Goal: Information Seeking & Learning: Learn about a topic

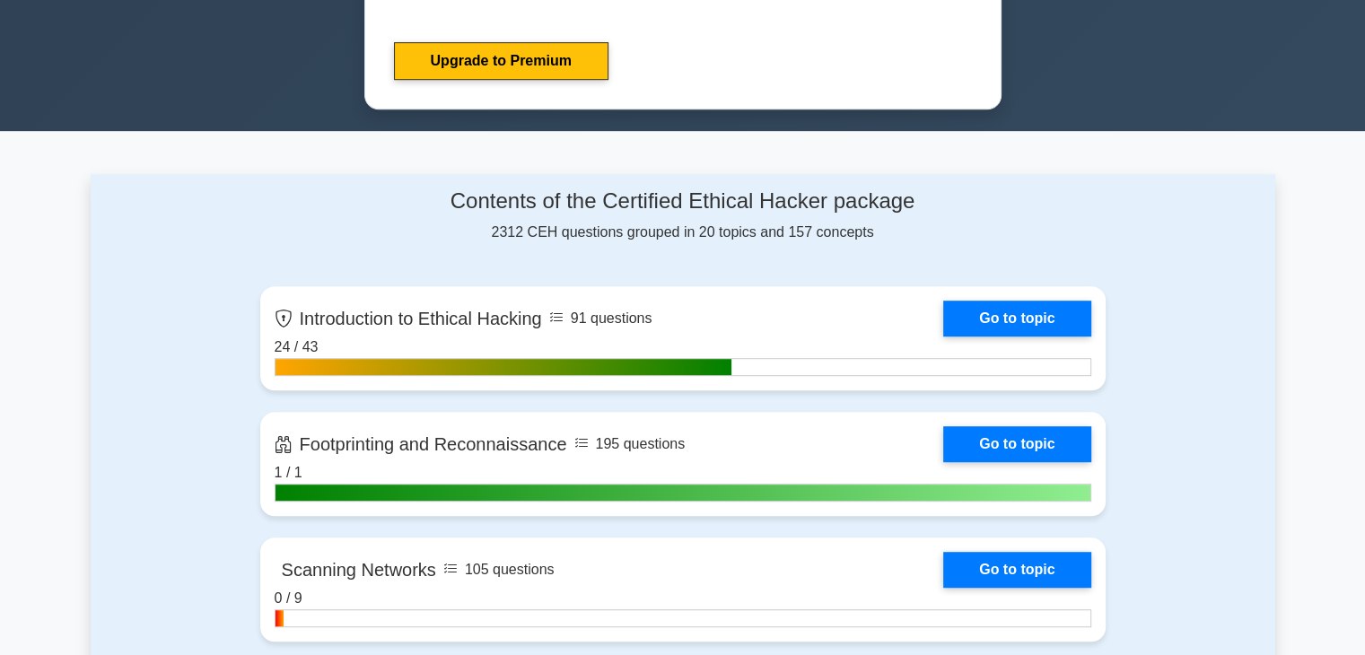
scroll to position [897, 0]
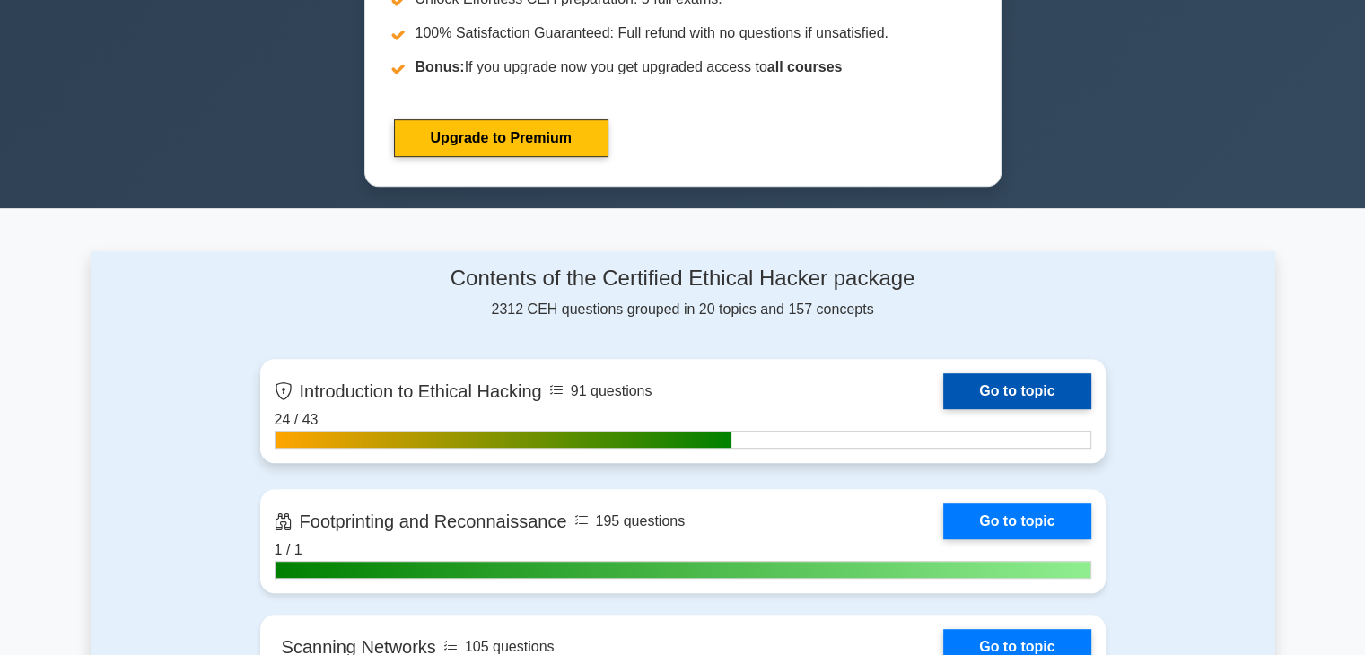
click at [997, 381] on link "Go to topic" at bounding box center [1016, 391] width 147 height 36
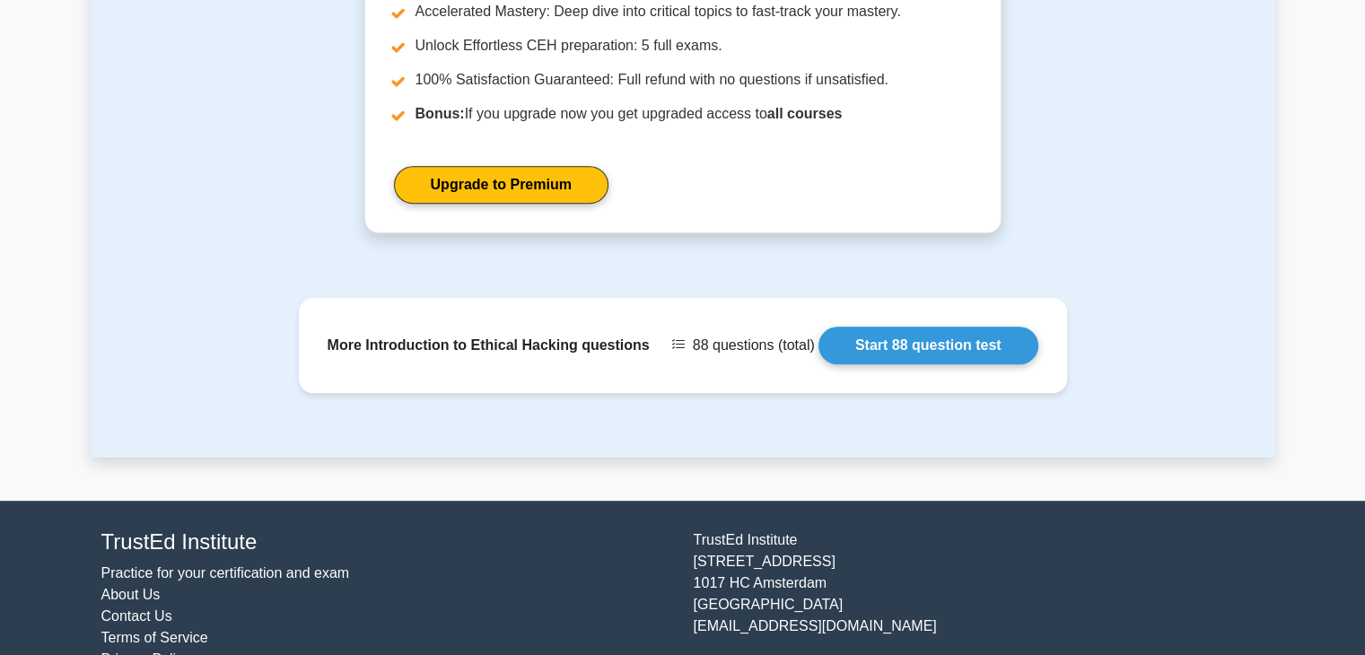
scroll to position [1256, 0]
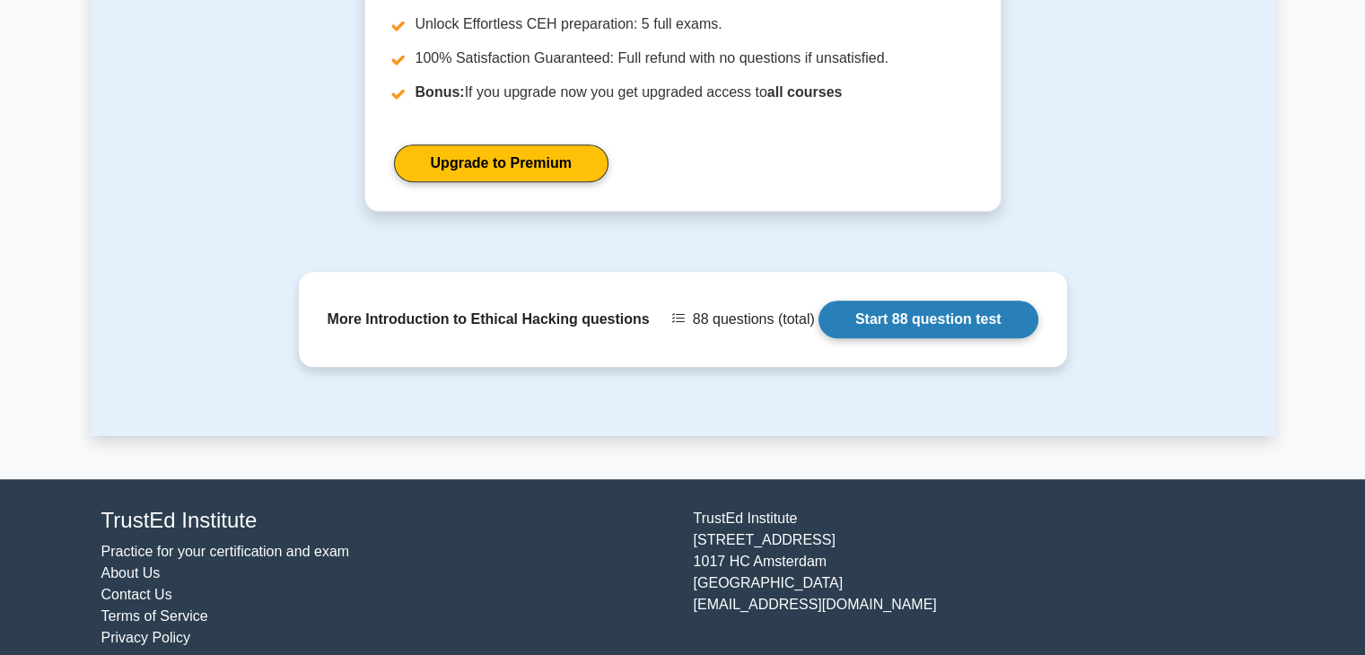
click at [925, 303] on link "Start 88 question test" at bounding box center [928, 320] width 220 height 38
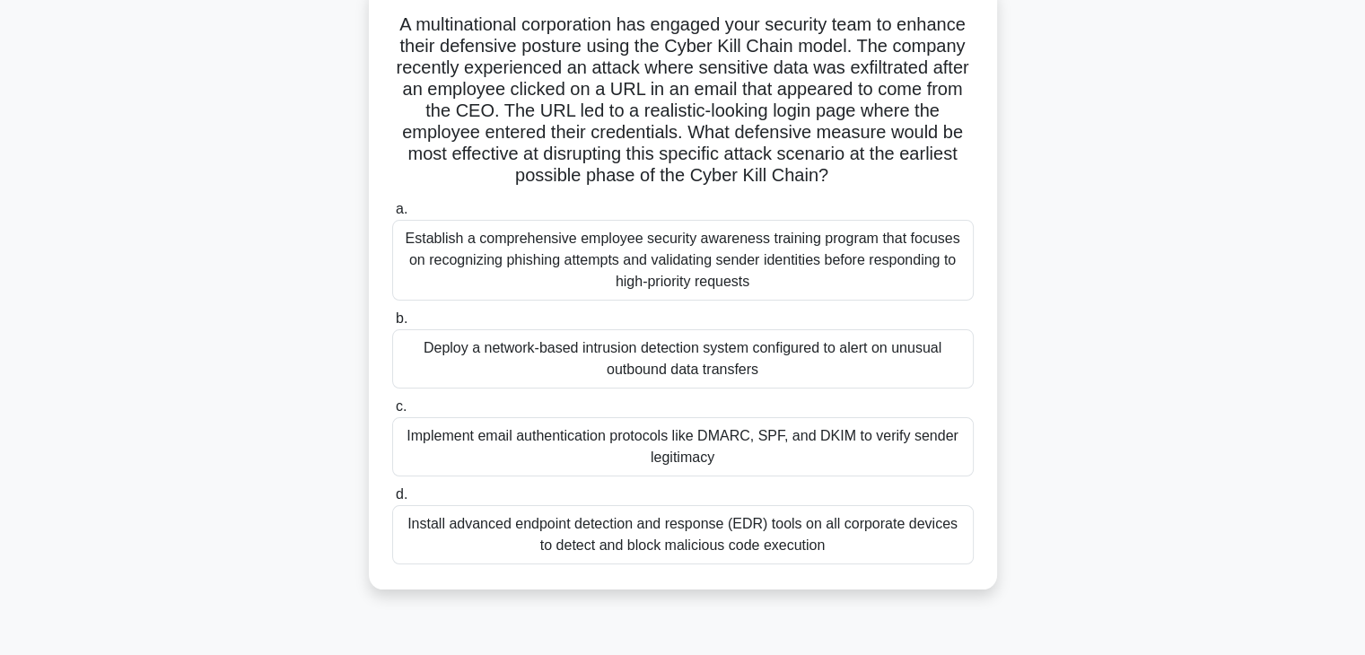
scroll to position [90, 0]
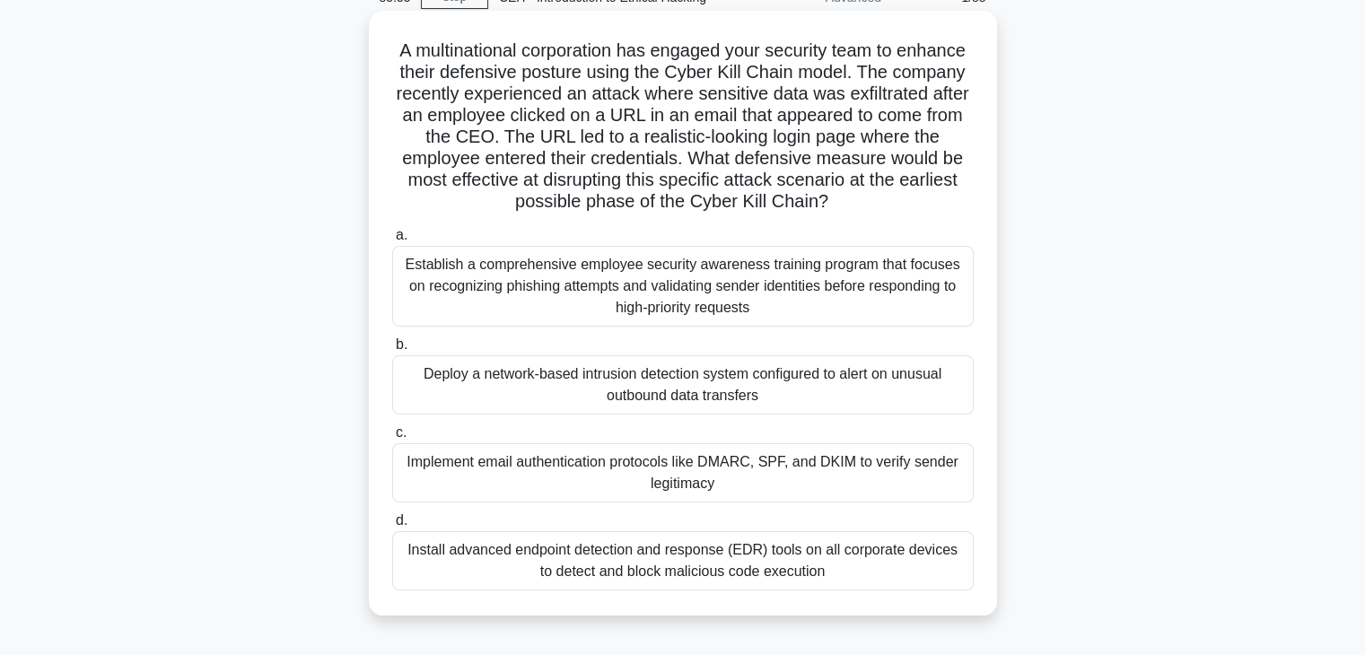
click at [738, 292] on div "Establish a comprehensive employee security awareness training program that foc…" at bounding box center [682, 286] width 581 height 81
click at [392, 241] on input "a. Establish a comprehensive employee security awareness training program that …" at bounding box center [392, 236] width 0 height 12
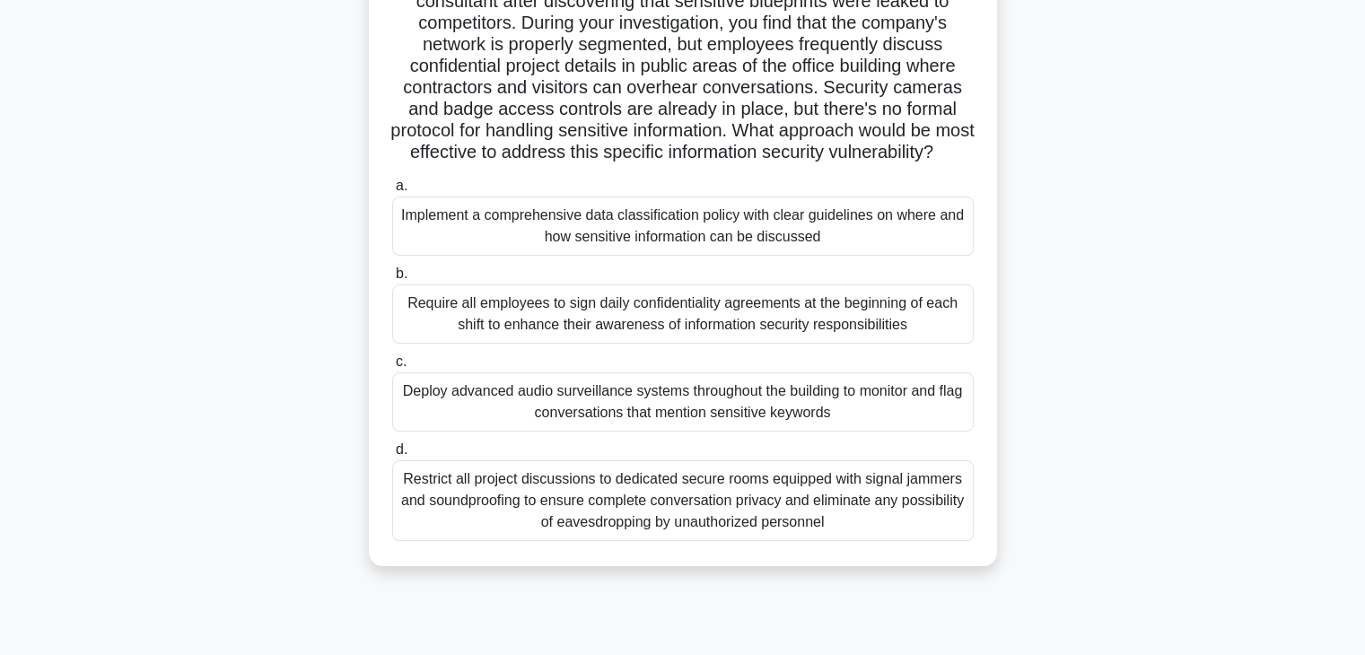
scroll to position [179, 0]
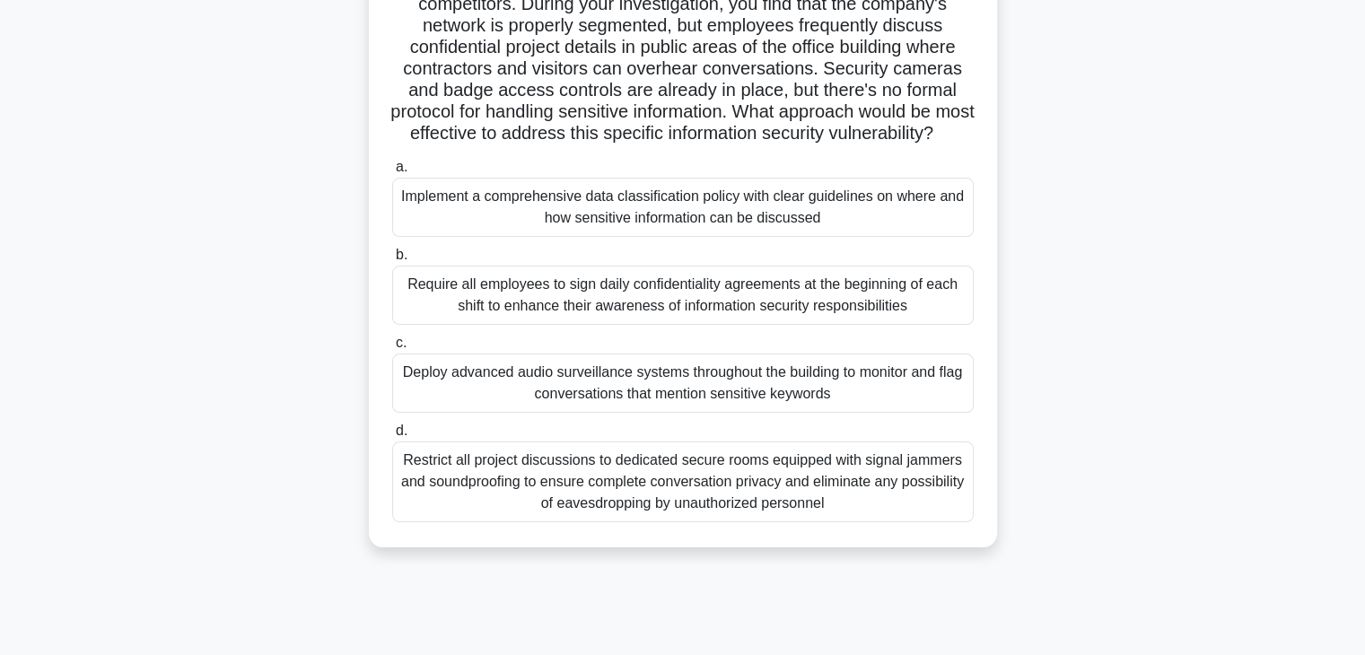
click at [669, 413] on div "Deploy advanced audio surveillance systems throughout the building to monitor a…" at bounding box center [682, 383] width 581 height 59
click at [392, 349] on input "c. Deploy advanced audio surveillance systems throughout the building to monito…" at bounding box center [392, 343] width 0 height 12
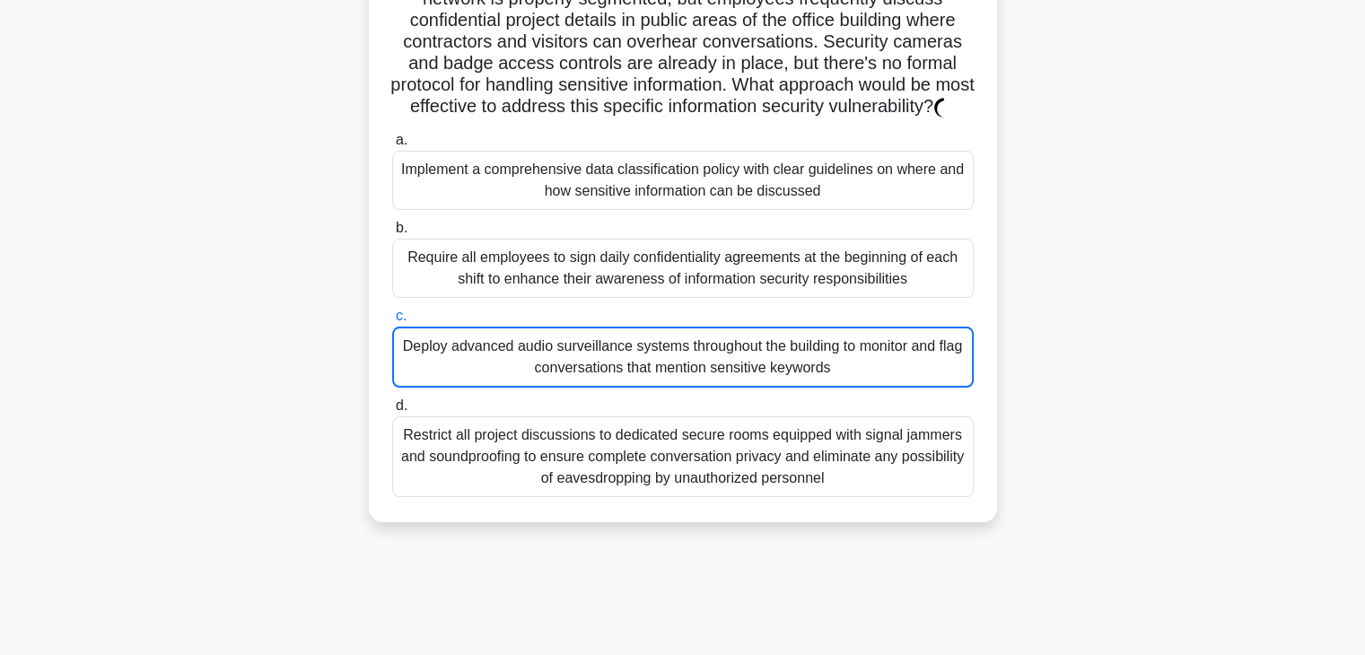
scroll to position [90, 0]
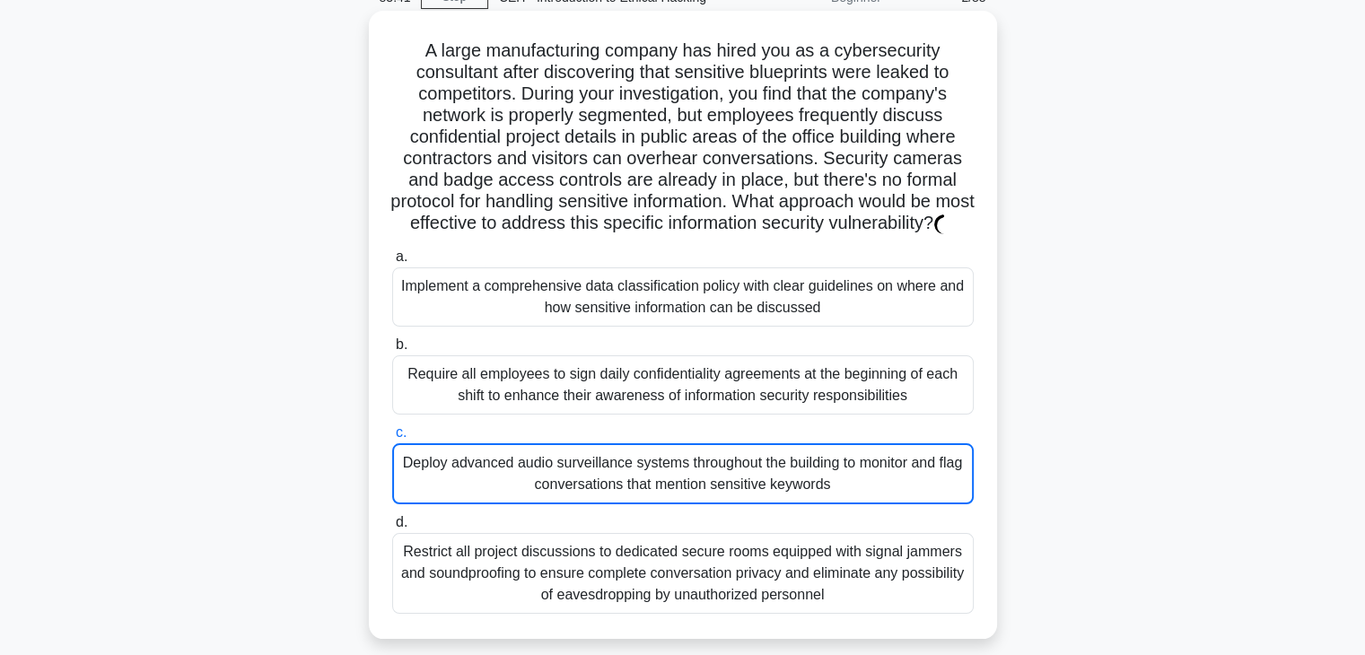
click at [597, 490] on div "Deploy advanced audio surveillance systems throughout the building to monitor a…" at bounding box center [682, 473] width 581 height 61
click at [392, 439] on input "c. Deploy advanced audio surveillance systems throughout the building to monito…" at bounding box center [392, 433] width 0 height 12
click at [588, 494] on div "Deploy advanced audio surveillance systems throughout the building to monitor a…" at bounding box center [682, 473] width 581 height 61
click at [392, 439] on input "c. Deploy advanced audio surveillance systems throughout the building to monito…" at bounding box center [392, 433] width 0 height 12
click at [588, 494] on div "Deploy advanced audio surveillance systems throughout the building to monitor a…" at bounding box center [682, 473] width 581 height 61
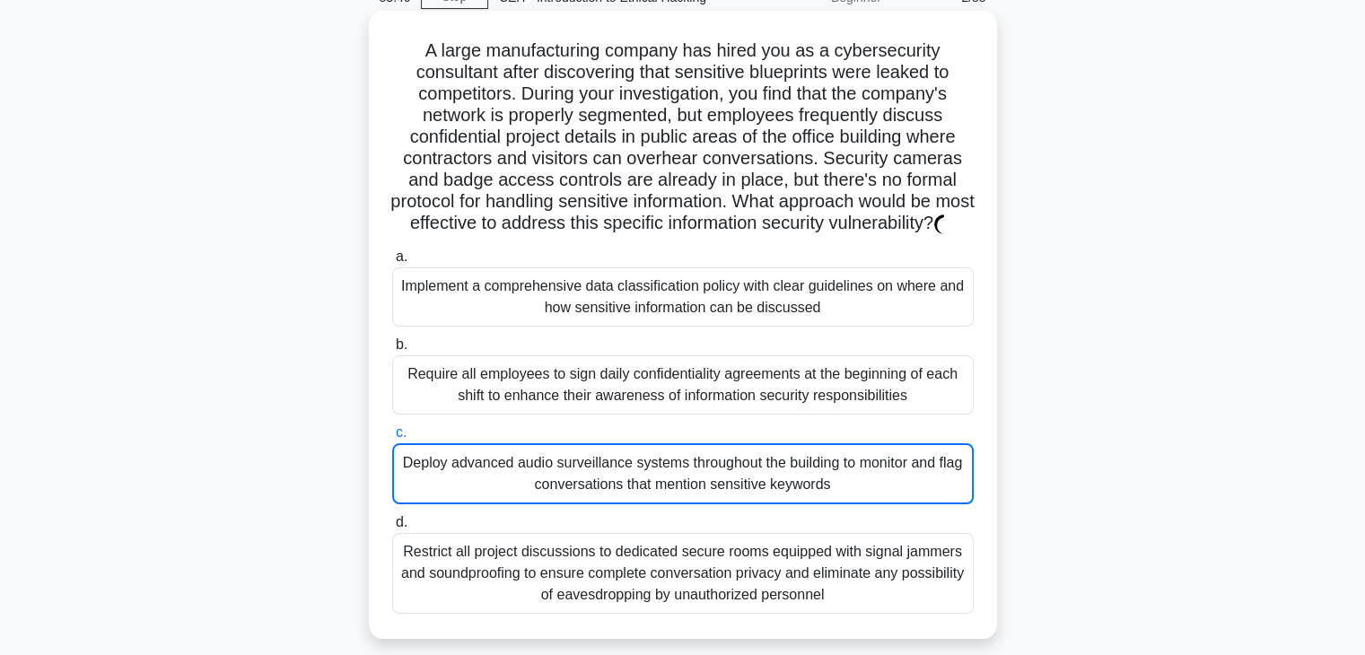
click at [392, 439] on input "c. Deploy advanced audio surveillance systems throughout the building to monito…" at bounding box center [392, 433] width 0 height 12
click at [588, 494] on div "Deploy advanced audio surveillance systems throughout the building to monitor a…" at bounding box center [682, 473] width 581 height 61
click at [392, 439] on input "c. Deploy advanced audio surveillance systems throughout the building to monito…" at bounding box center [392, 433] width 0 height 12
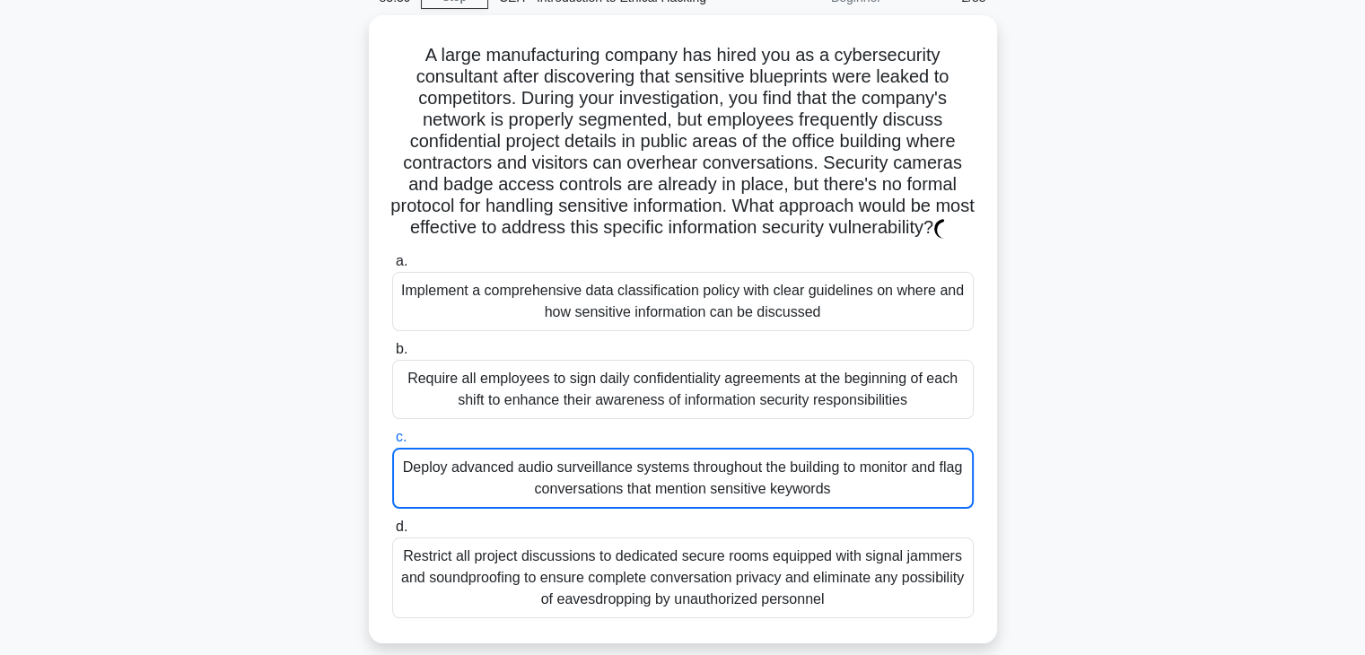
click at [300, 439] on div "A large manufacturing company has hired you as a cybersecurity consultant after…" at bounding box center [683, 340] width 1185 height 650
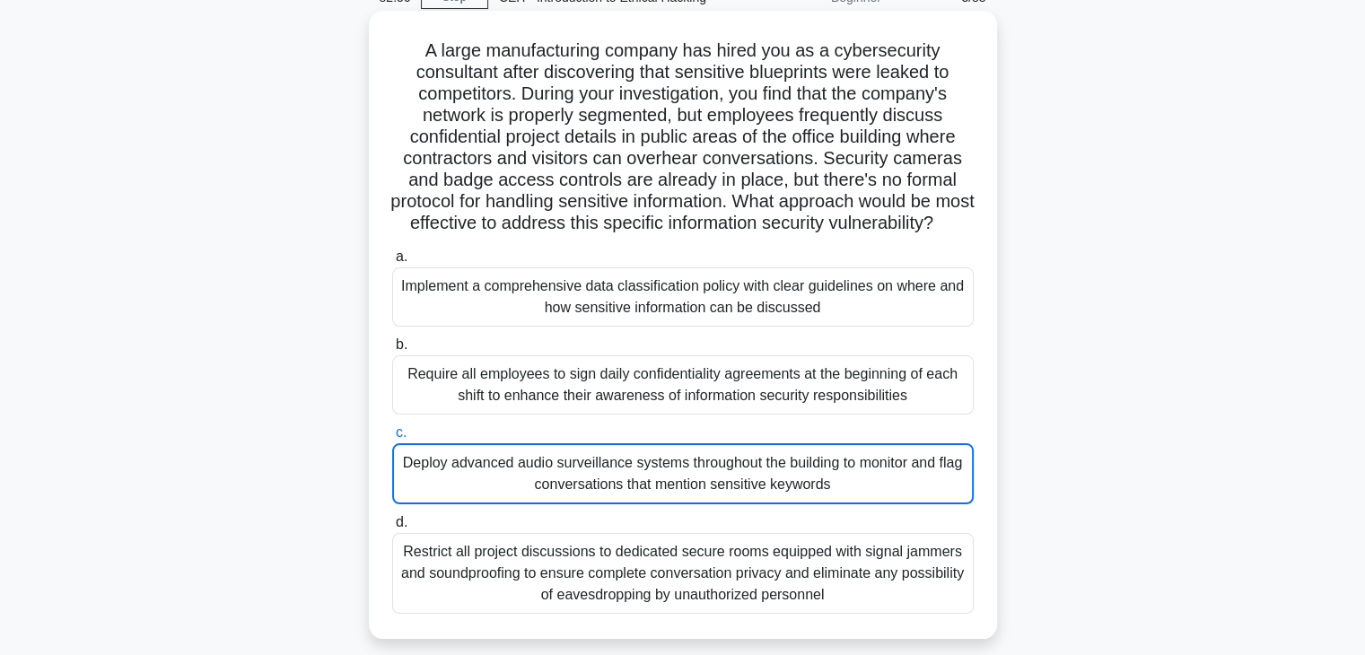
click at [513, 496] on div "Deploy advanced audio surveillance systems throughout the building to monitor a…" at bounding box center [682, 473] width 581 height 61
click at [392, 439] on input "c. Deploy advanced audio surveillance systems throughout the building to monito…" at bounding box center [392, 433] width 0 height 12
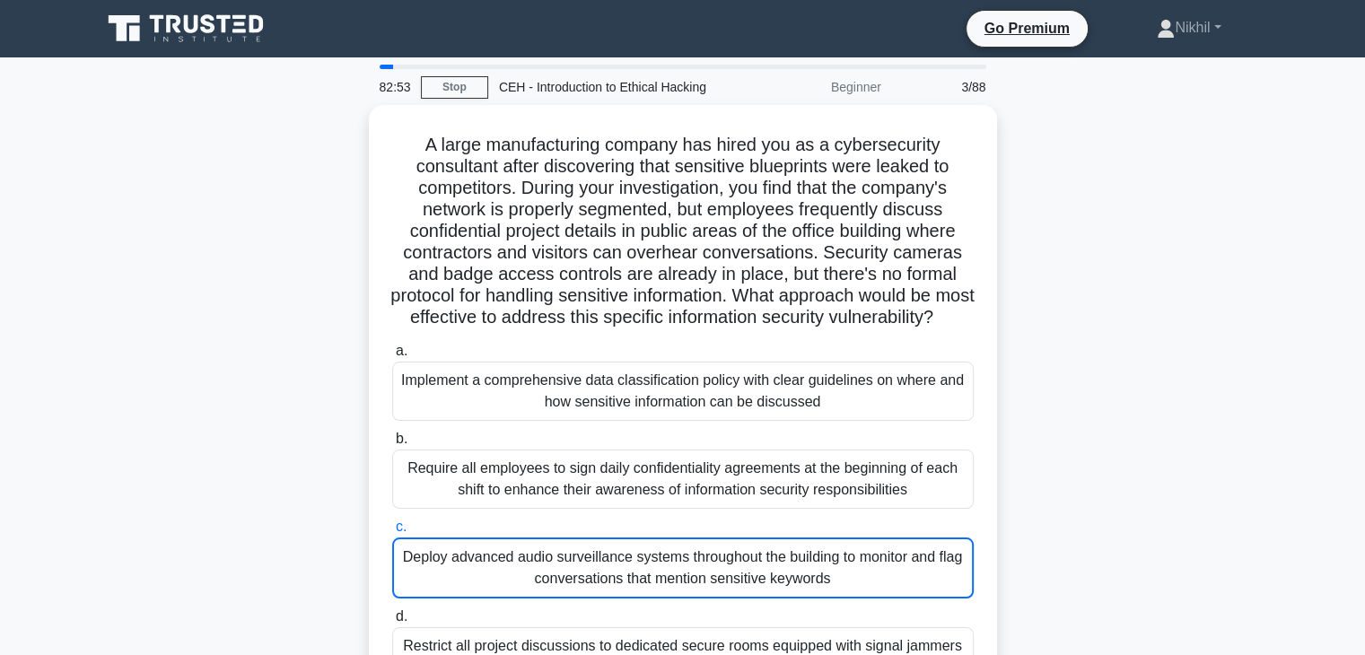
click at [214, 249] on div "A large manufacturing company has hired you as a cybersecurity consultant after…" at bounding box center [683, 430] width 1185 height 650
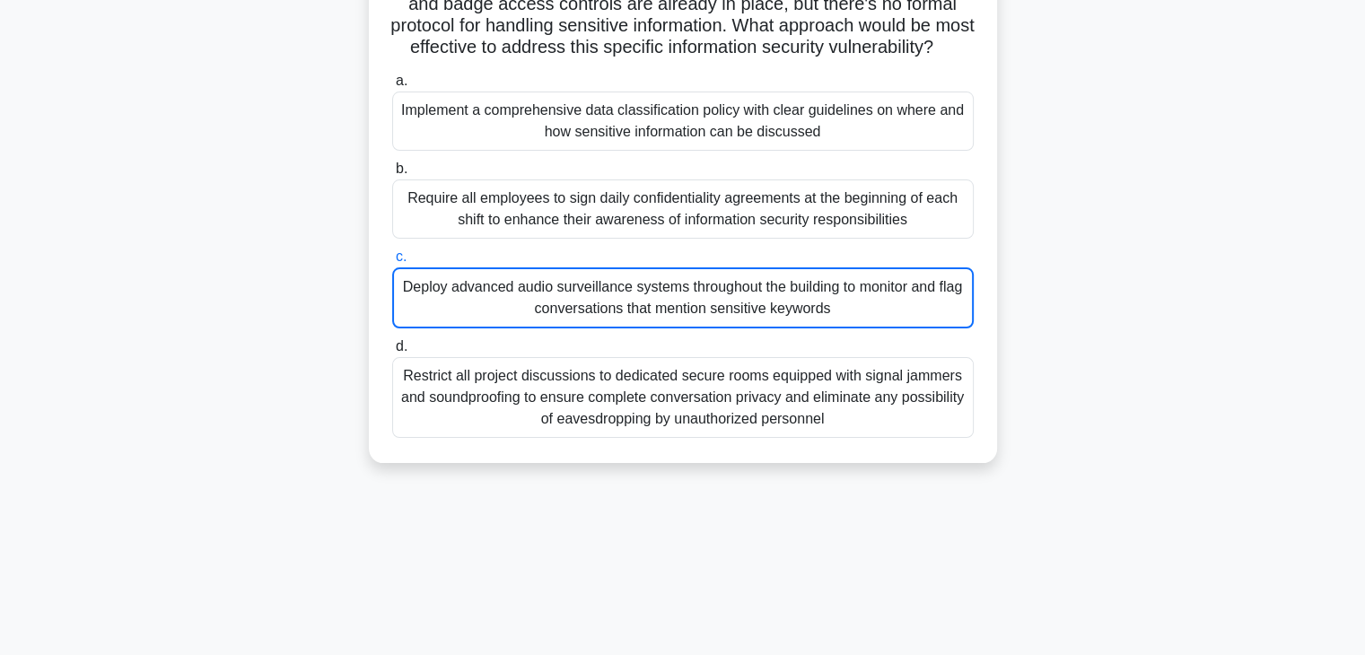
scroll to position [269, 0]
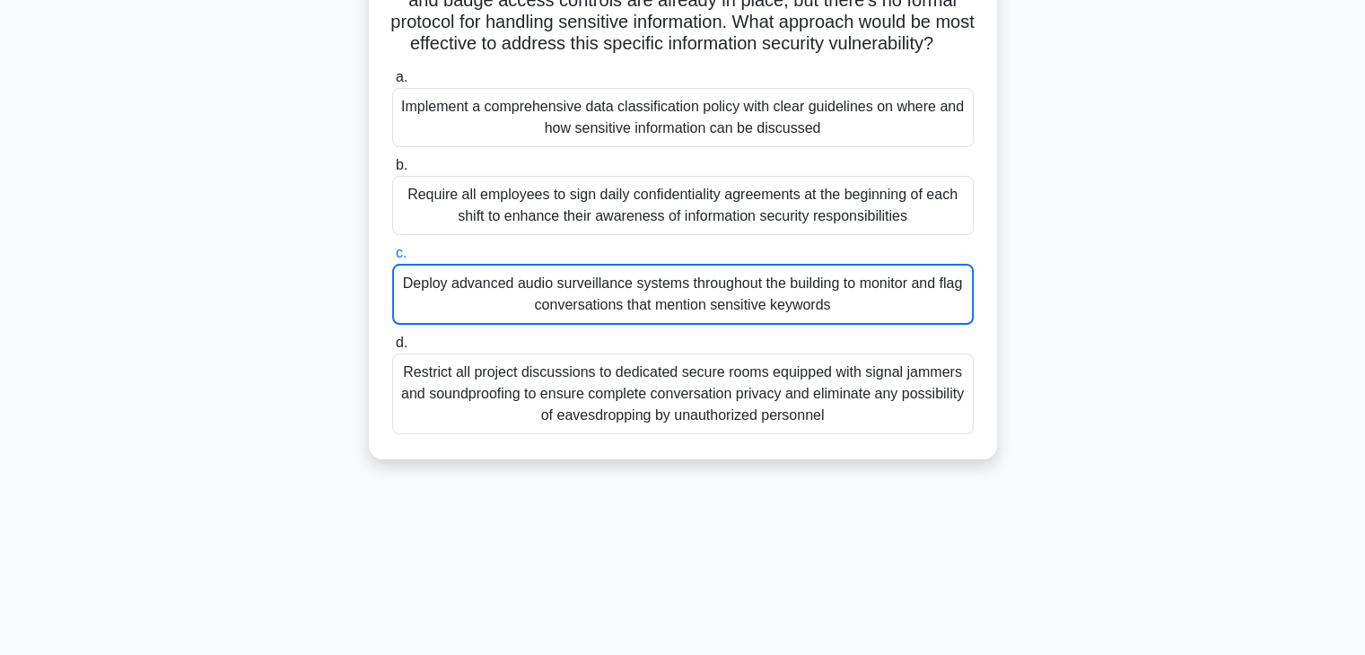
click at [515, 313] on div "Deploy advanced audio surveillance systems throughout the building to monitor a…" at bounding box center [682, 294] width 581 height 61
click at [392, 259] on input "c. Deploy advanced audio surveillance systems throughout the building to monito…" at bounding box center [392, 254] width 0 height 12
click at [515, 313] on div "Deploy advanced audio surveillance systems throughout the building to monitor a…" at bounding box center [682, 294] width 581 height 61
click at [392, 259] on input "c. Deploy advanced audio surveillance systems throughout the building to monito…" at bounding box center [392, 254] width 0 height 12
click at [602, 235] on div "Require all employees to sign daily confidentiality agreements at the beginning…" at bounding box center [682, 205] width 581 height 59
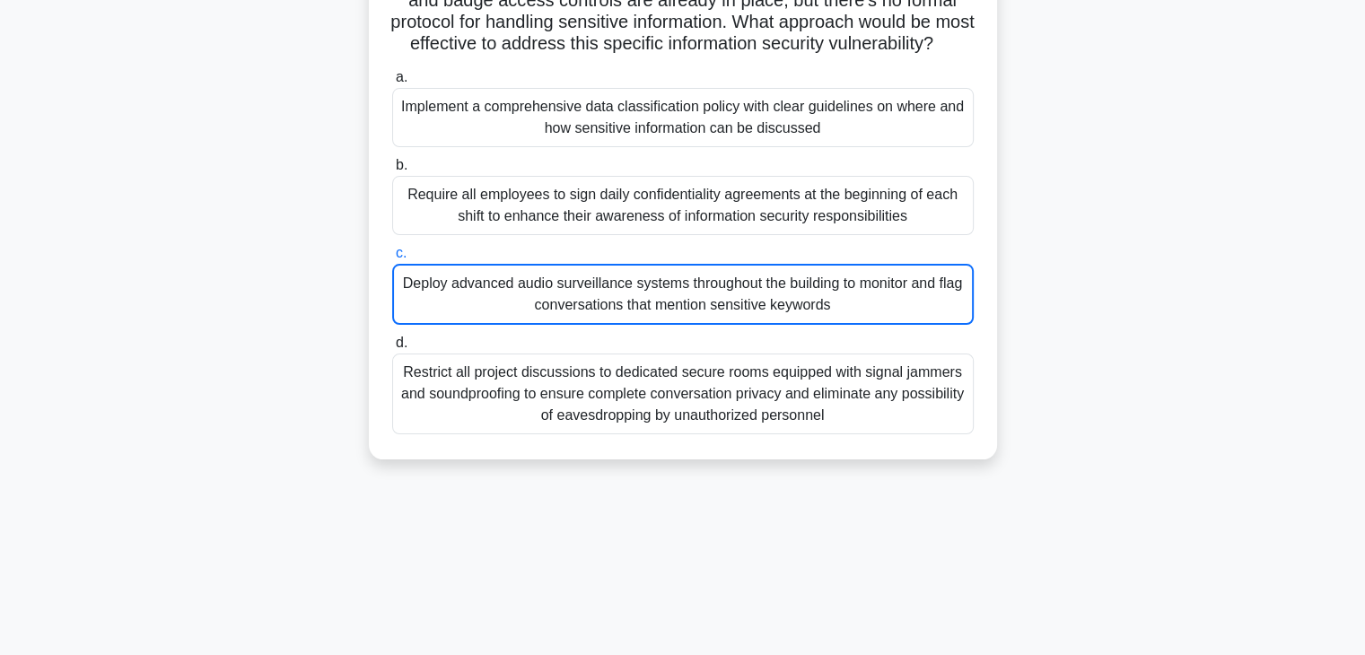
click at [392, 171] on input "b. Require all employees to sign daily confidentiality agreements at the beginn…" at bounding box center [392, 166] width 0 height 12
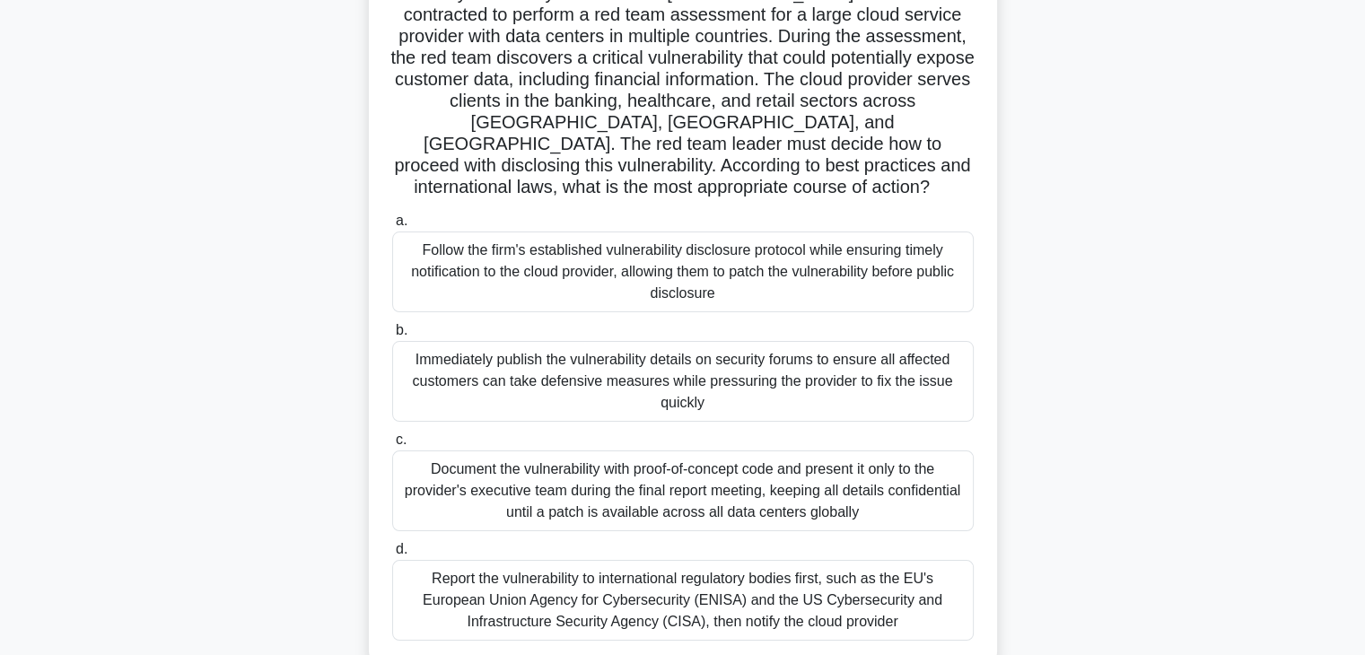
scroll to position [179, 0]
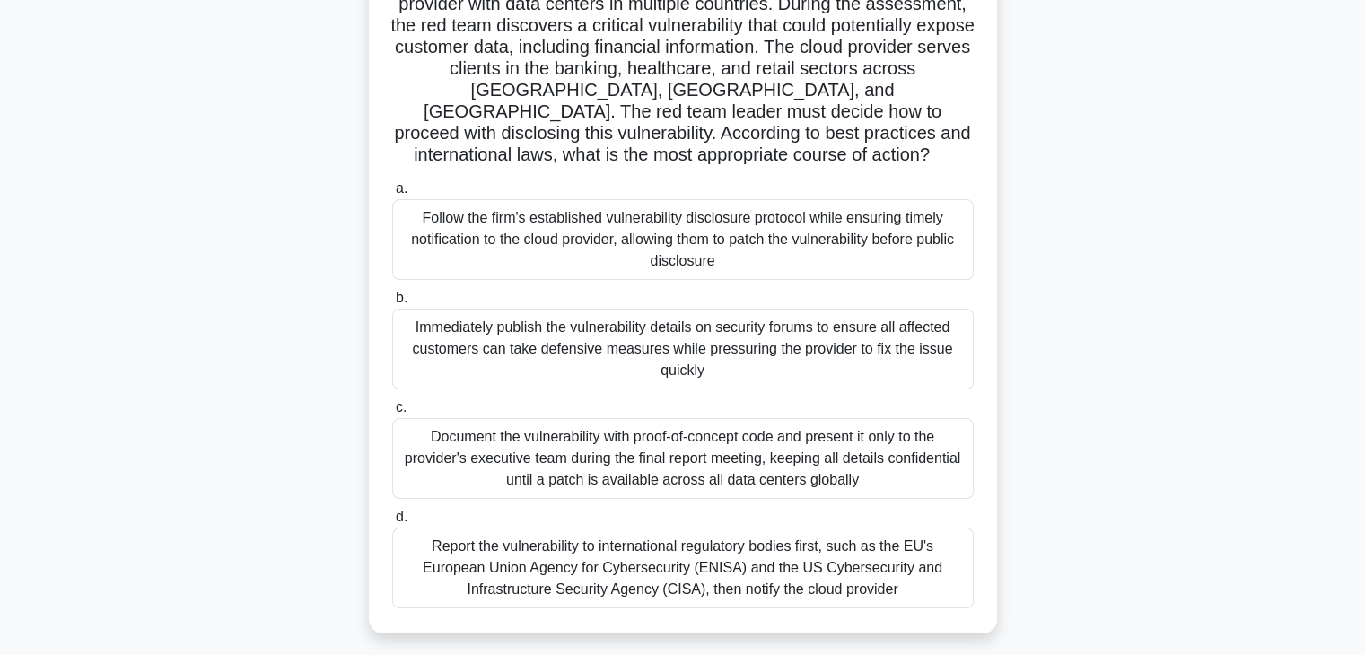
click at [730, 447] on div "Document the vulnerability with proof-of-concept code and present it only to th…" at bounding box center [682, 458] width 581 height 81
click at [392, 414] on input "c. Document the vulnerability with proof-of-concept code and present it only to…" at bounding box center [392, 408] width 0 height 12
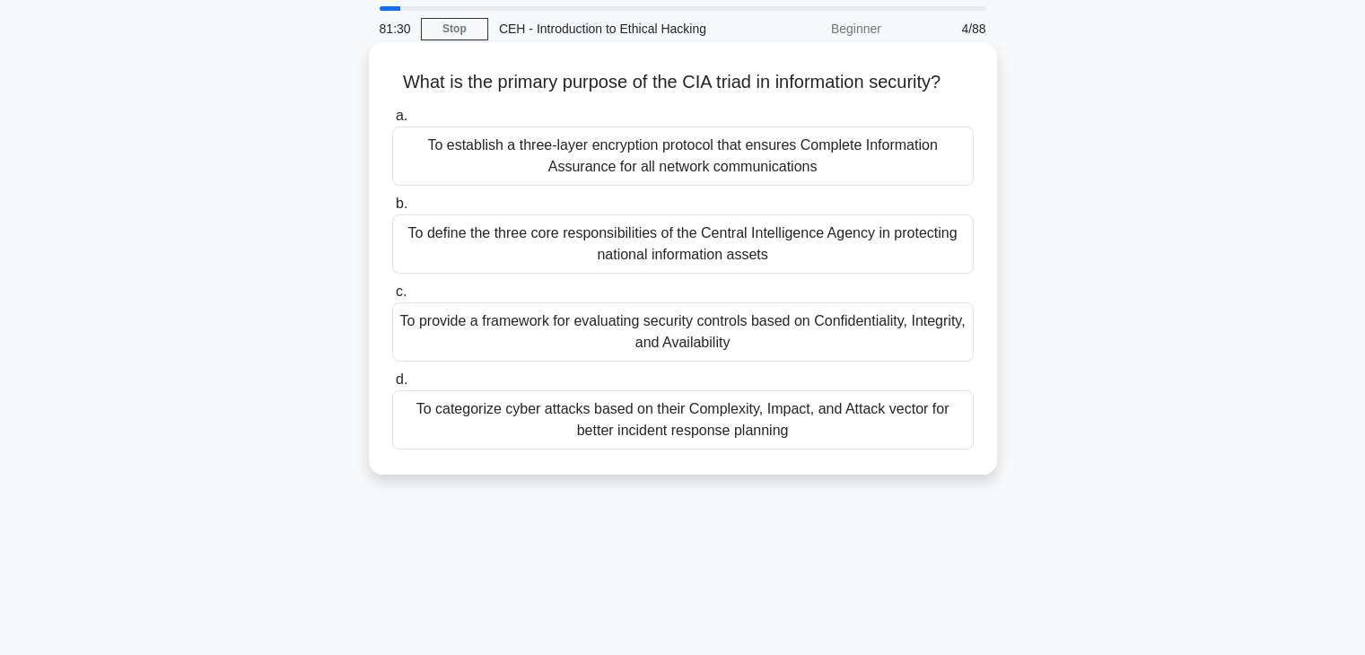
scroll to position [0, 0]
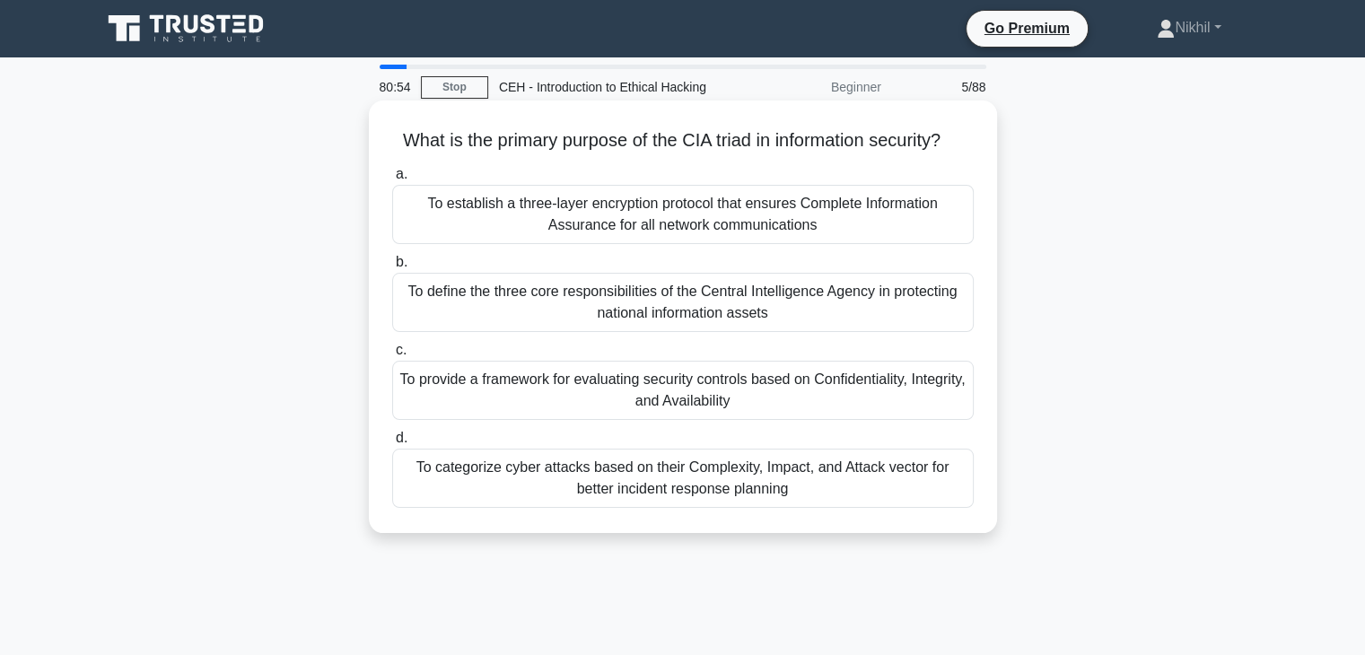
click at [734, 420] on div "To provide a framework for evaluating security controls based on Confidentialit…" at bounding box center [682, 390] width 581 height 59
click at [392, 356] on input "c. To provide a framework for evaluating security controls based on Confidentia…" at bounding box center [392, 351] width 0 height 12
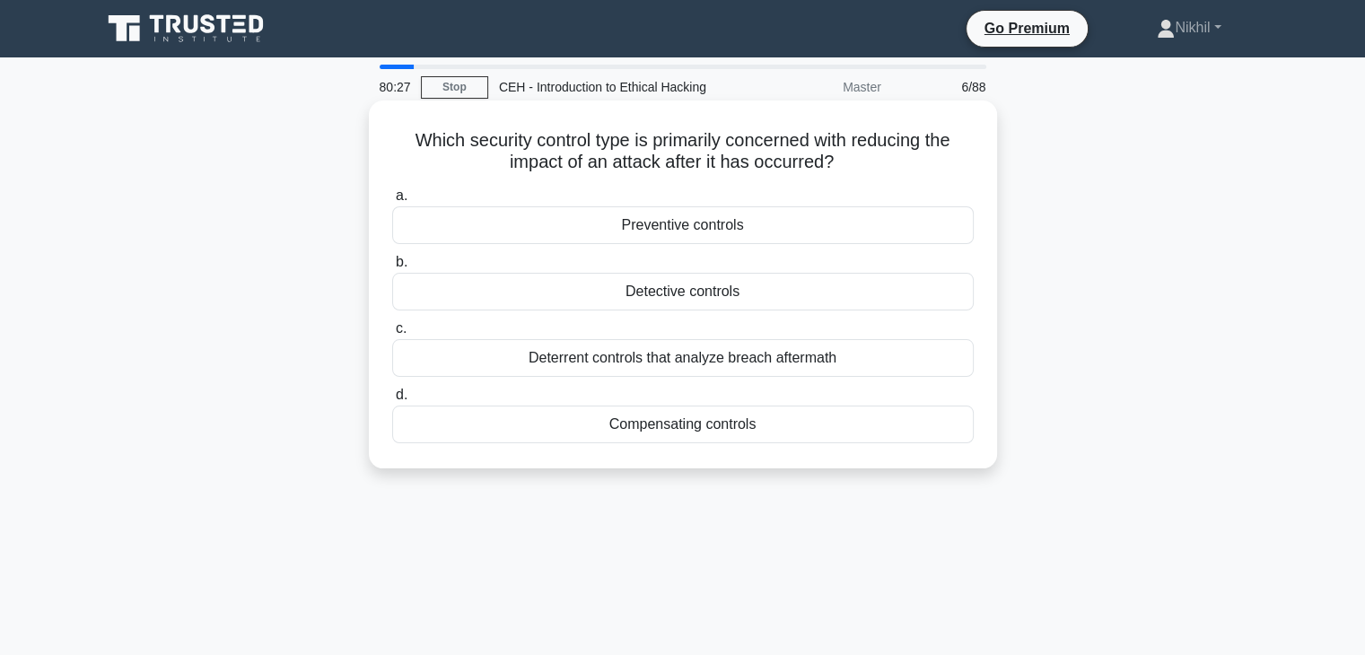
click at [752, 236] on div "Preventive controls" at bounding box center [682, 225] width 581 height 38
click at [392, 202] on input "a. Preventive controls" at bounding box center [392, 196] width 0 height 12
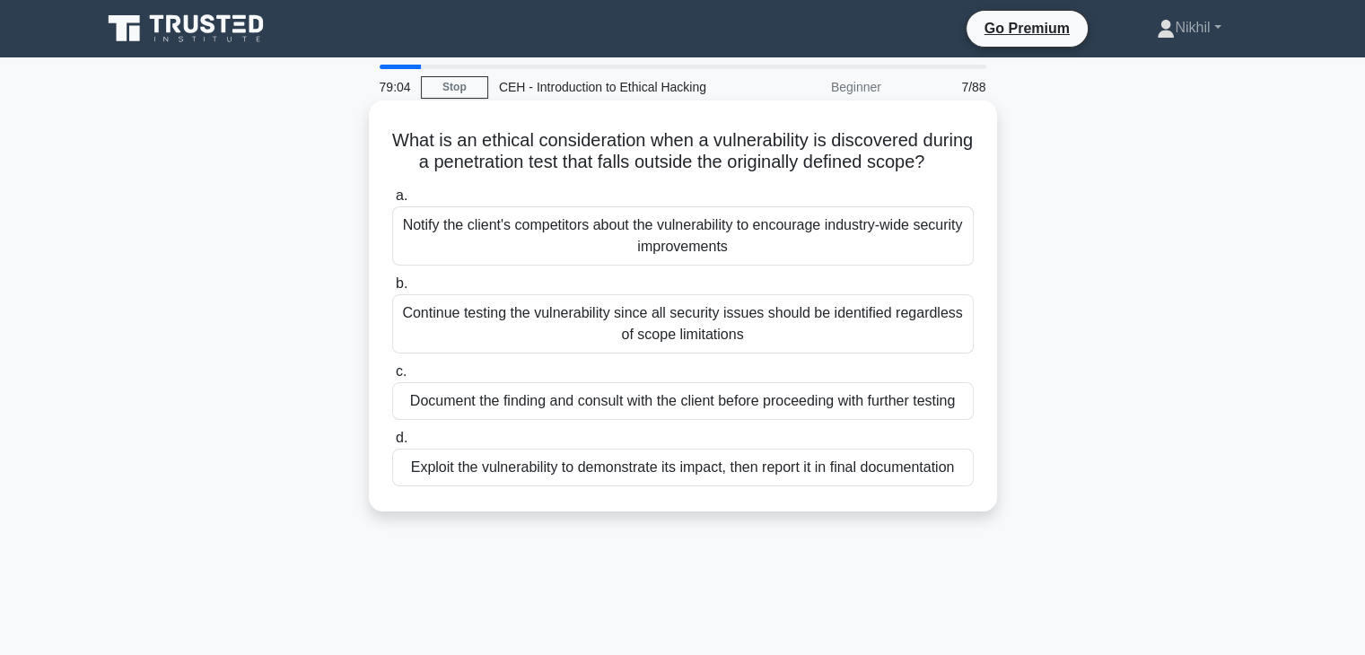
click at [696, 266] on div "Notify the client's competitors about the vulnerability to encourage industry-w…" at bounding box center [682, 235] width 581 height 59
click at [392, 202] on input "a. Notify the client's competitors about the vulnerability to encourage industr…" at bounding box center [392, 196] width 0 height 12
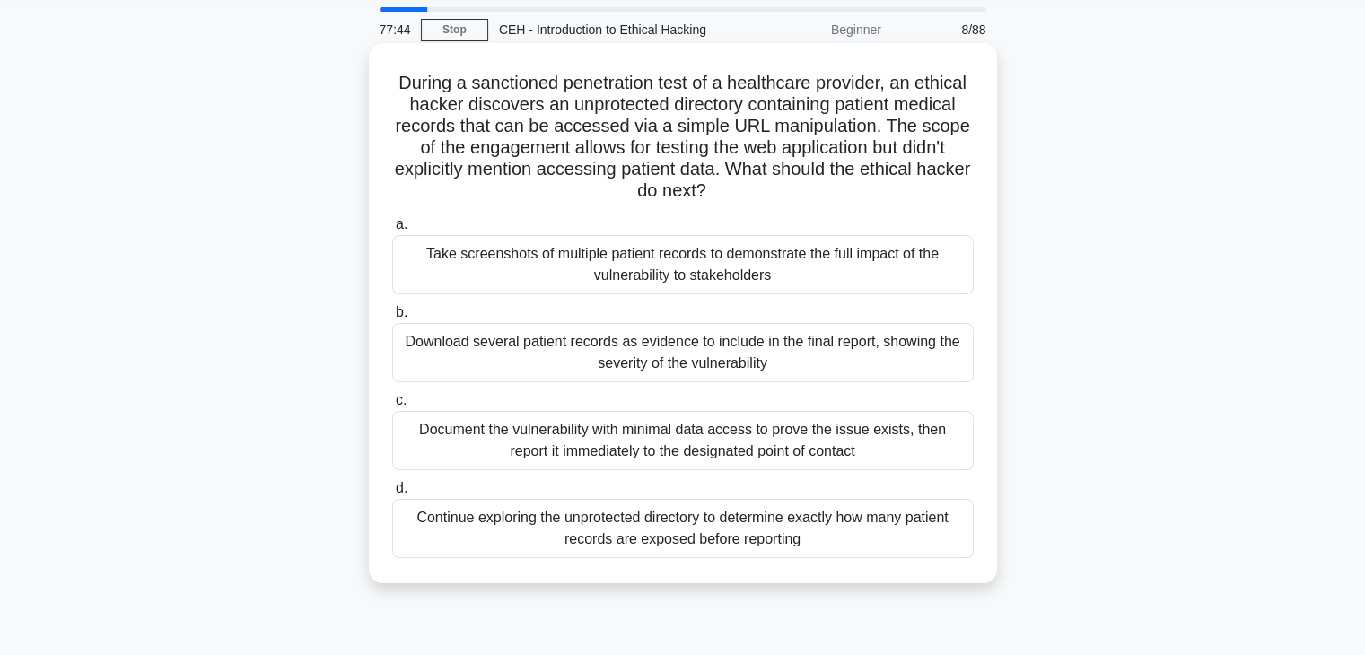
scroll to position [90, 0]
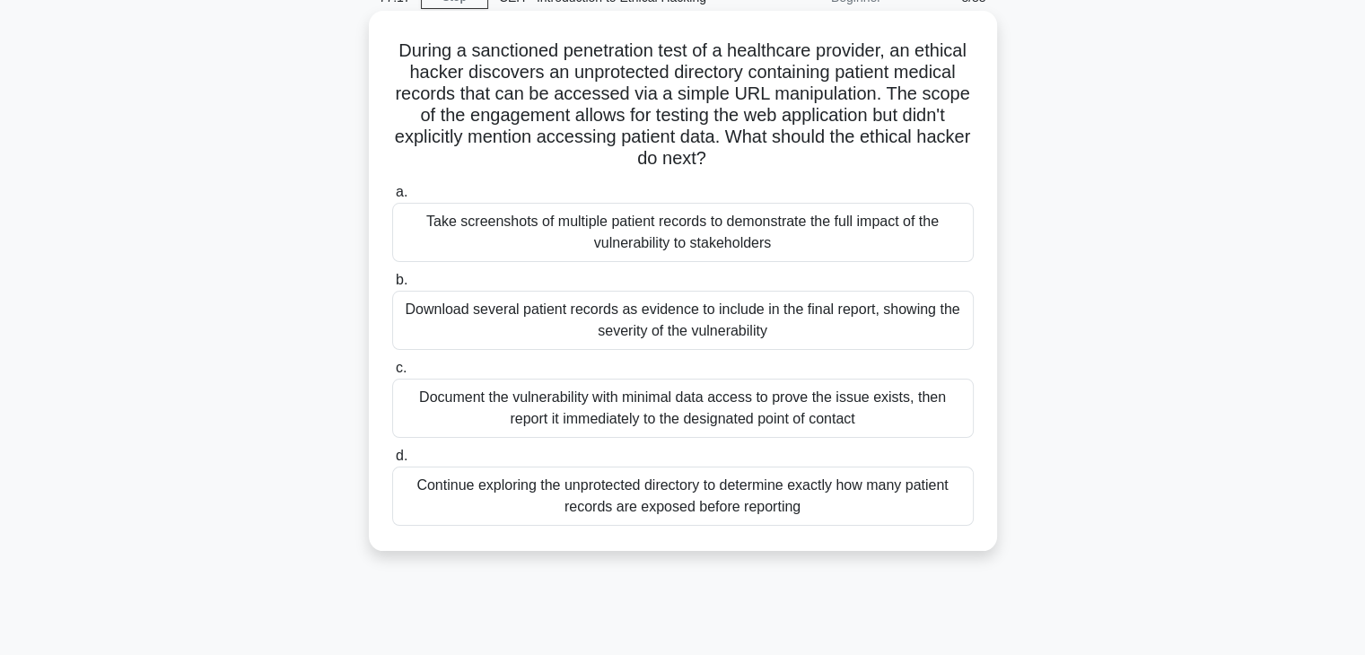
click at [604, 414] on div "Document the vulnerability with minimal data access to prove the issue exists, …" at bounding box center [682, 408] width 581 height 59
click at [392, 374] on input "c. Document the vulnerability with minimal data access to prove the issue exist…" at bounding box center [392, 369] width 0 height 12
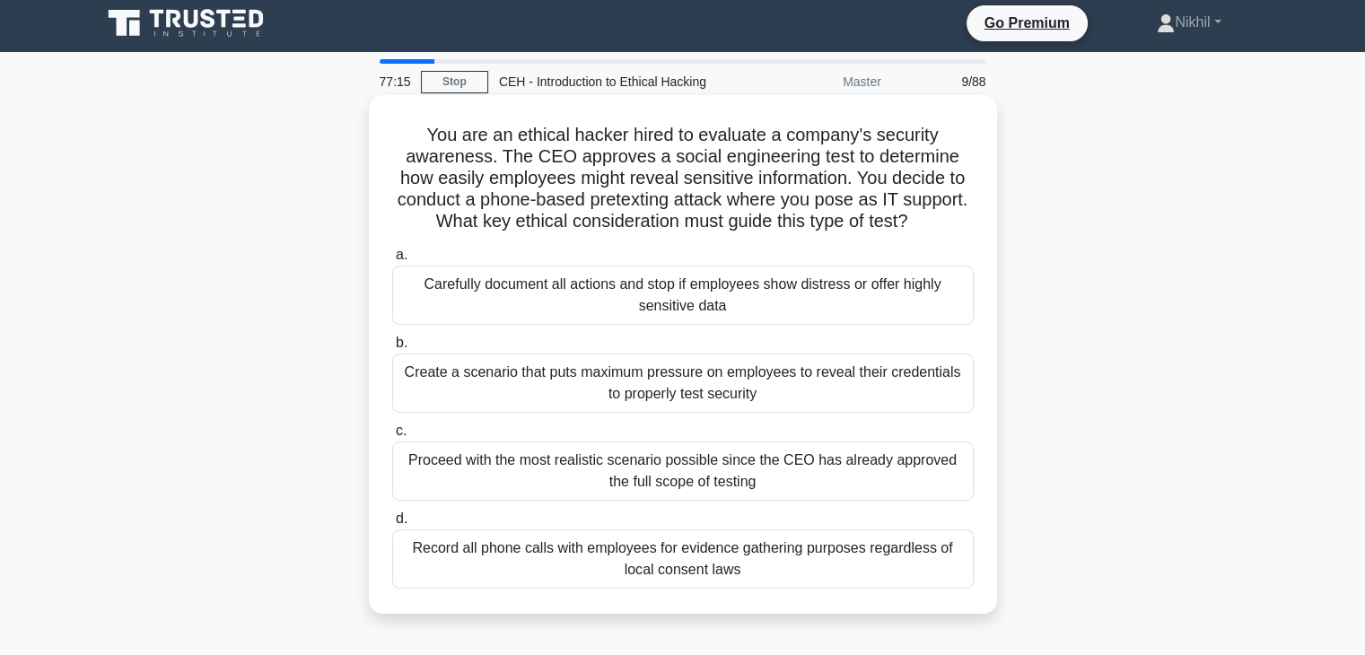
scroll to position [0, 0]
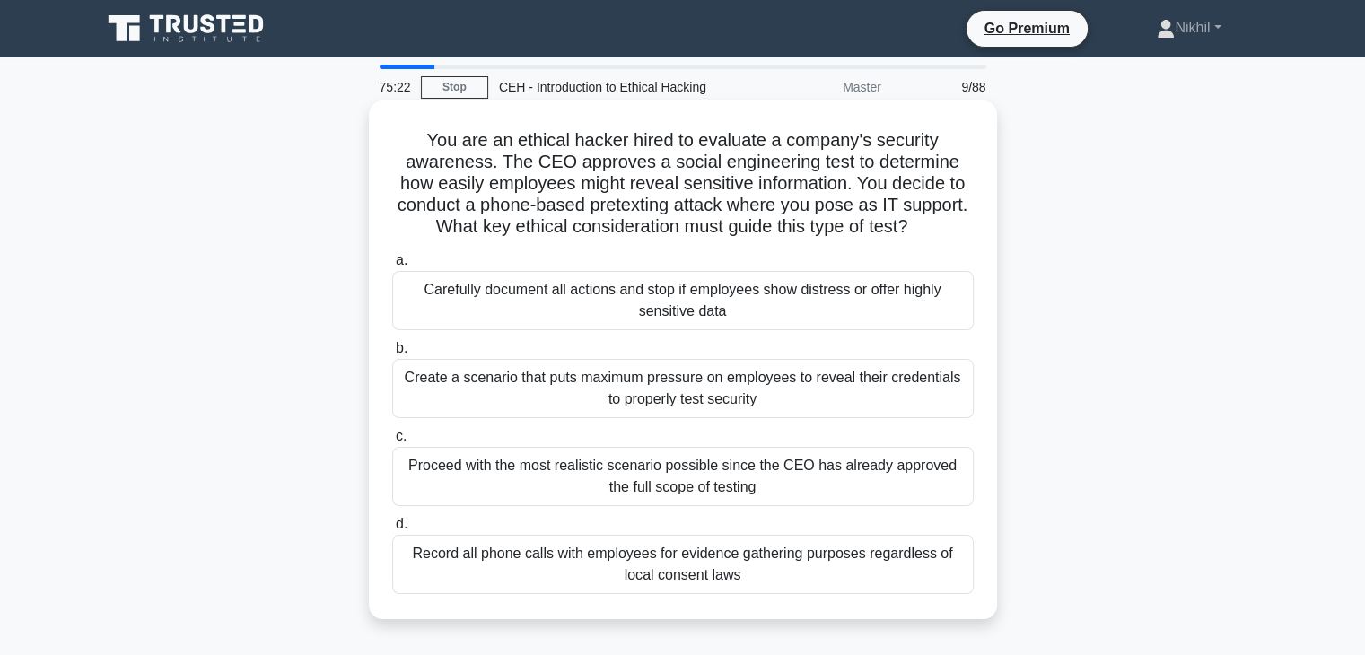
click at [688, 485] on div "Proceed with the most realistic scenario possible since the CEO has already app…" at bounding box center [682, 476] width 581 height 59
click at [392, 442] on input "c. Proceed with the most realistic scenario possible since the CEO has already …" at bounding box center [392, 437] width 0 height 12
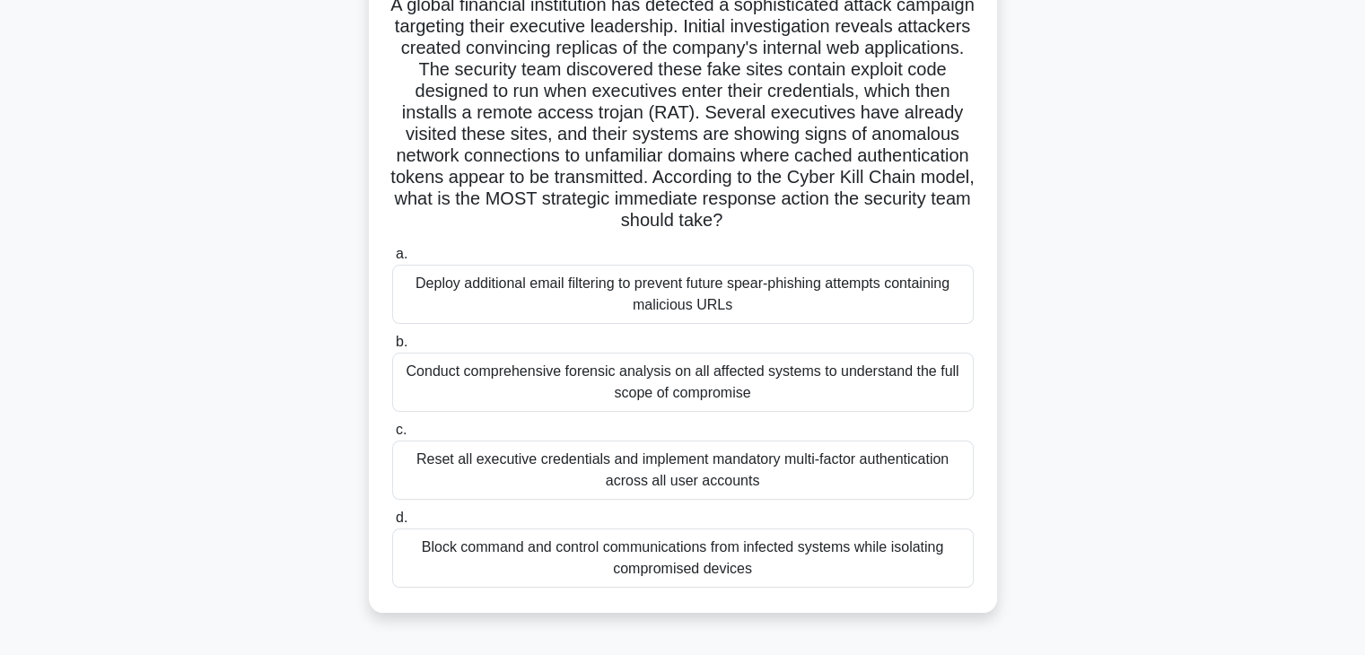
scroll to position [46, 0]
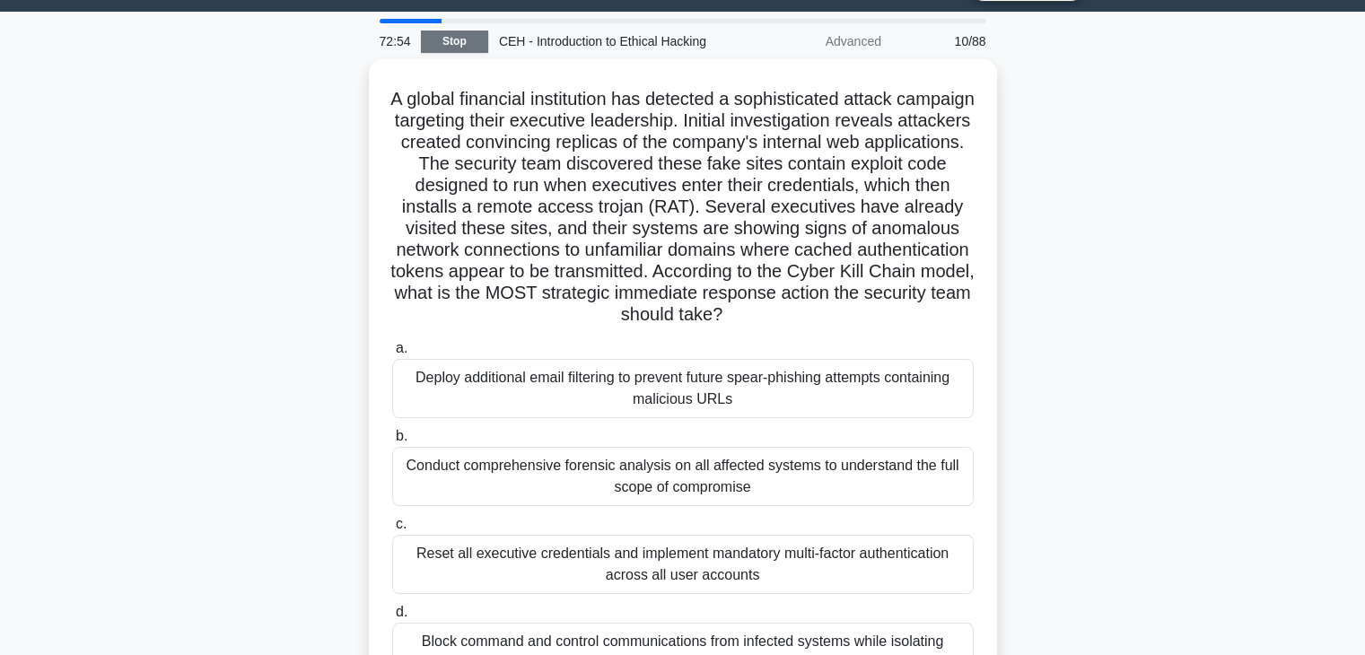
click at [477, 40] on link "Stop" at bounding box center [454, 42] width 67 height 22
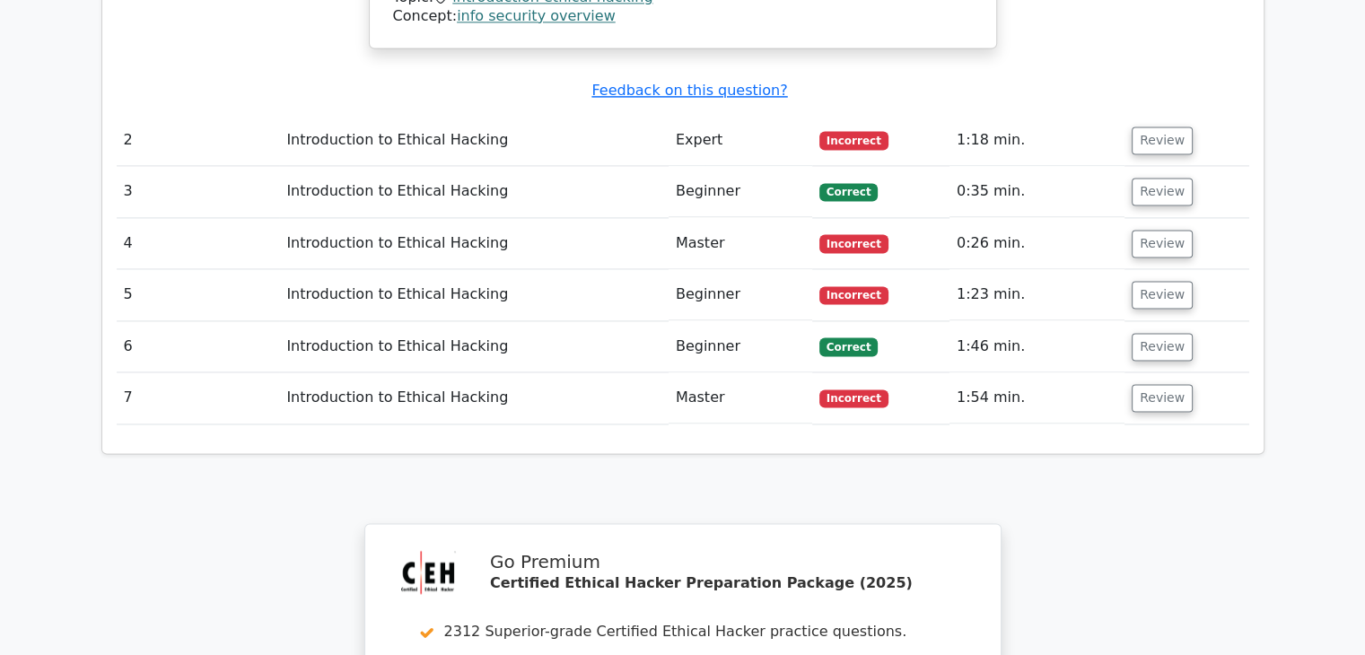
scroll to position [2872, 0]
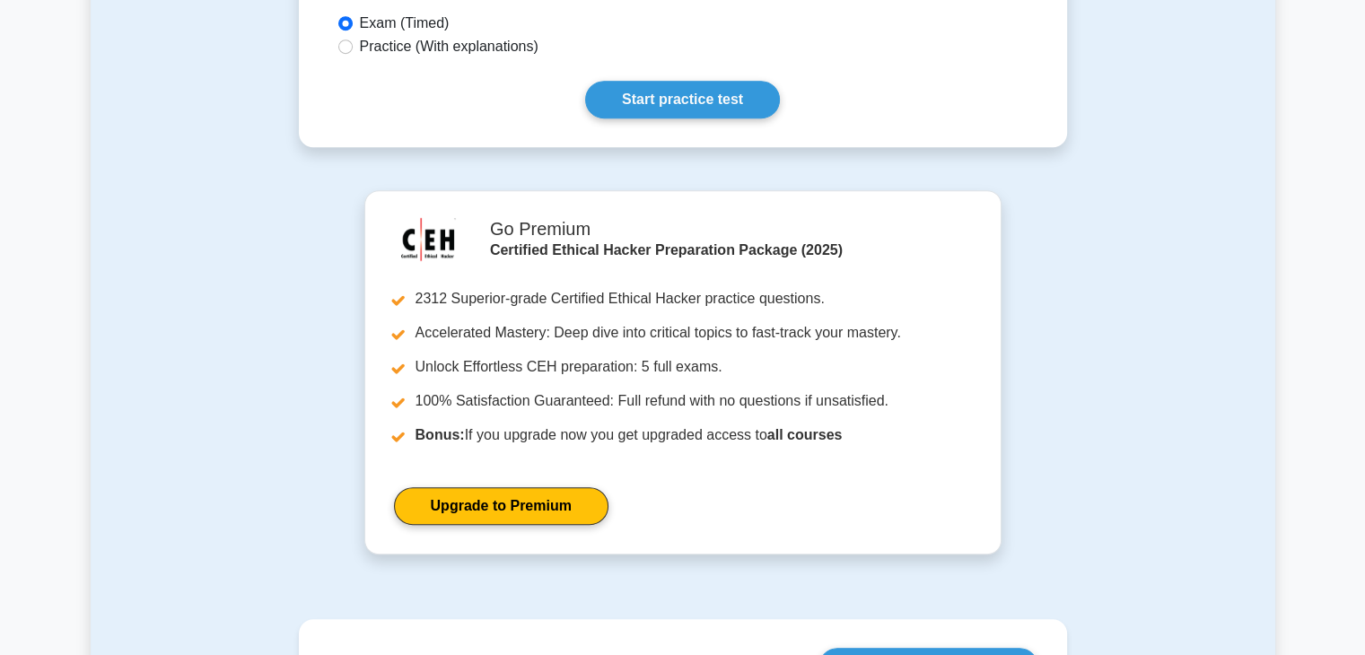
scroll to position [808, 0]
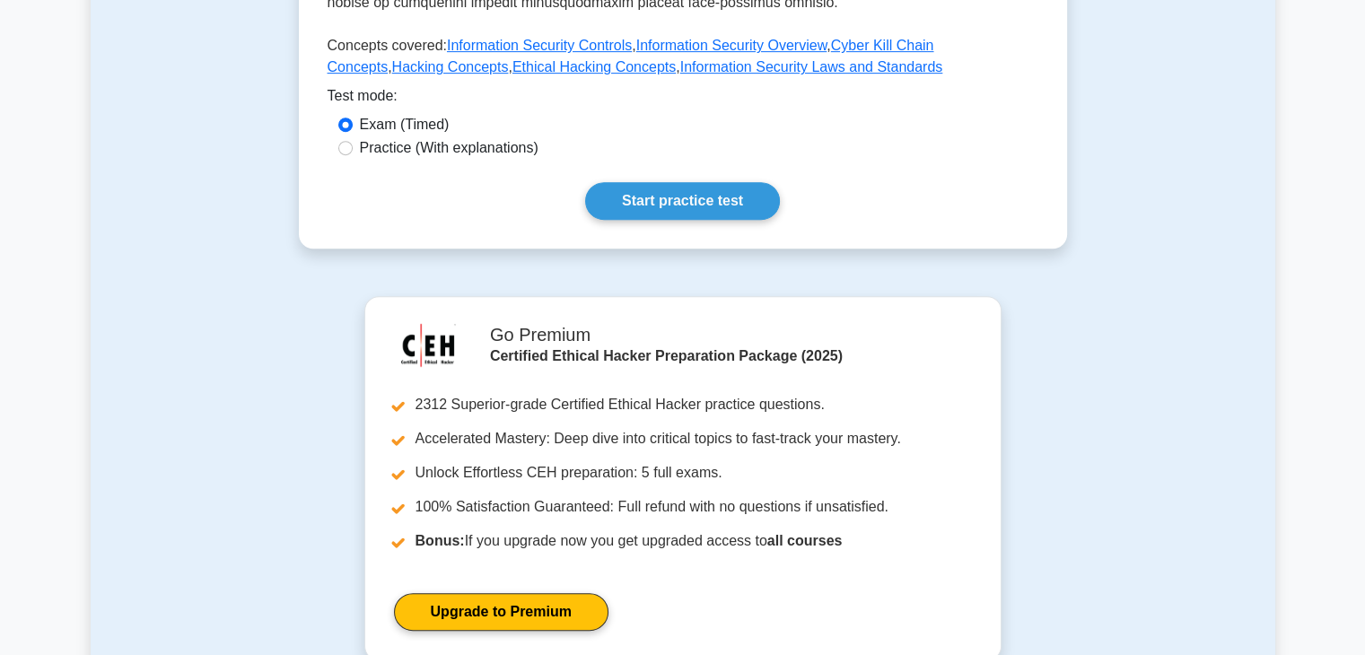
click at [491, 137] on label "Practice (With explanations)" at bounding box center [449, 148] width 179 height 22
click at [353, 141] on input "Practice (With explanations)" at bounding box center [345, 148] width 14 height 14
radio input "true"
click at [721, 182] on link "Start practice test" at bounding box center [682, 201] width 195 height 38
